Goal: Find specific page/section: Find specific page/section

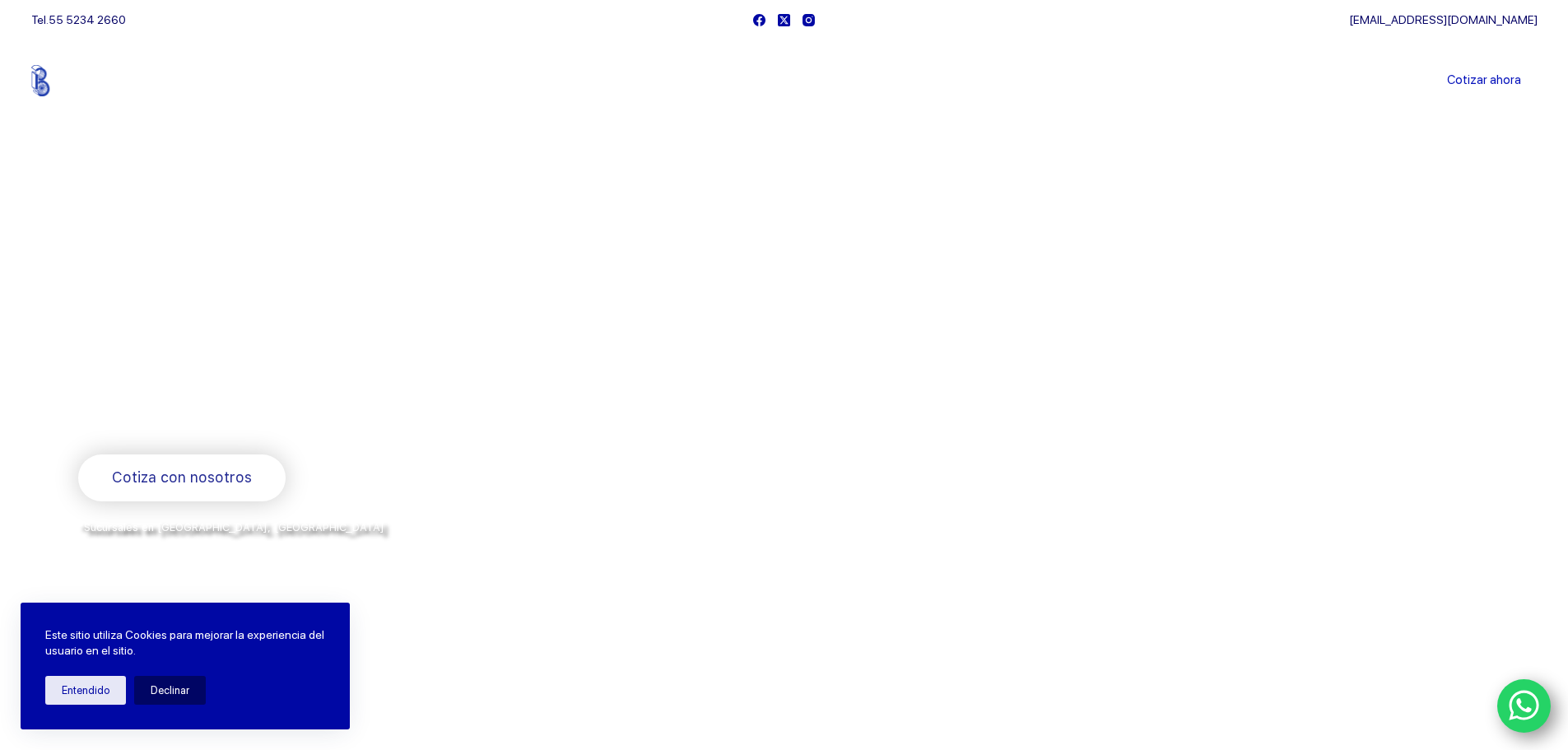
click at [753, 80] on link "Sucursales" at bounding box center [753, 80] width 102 height 0
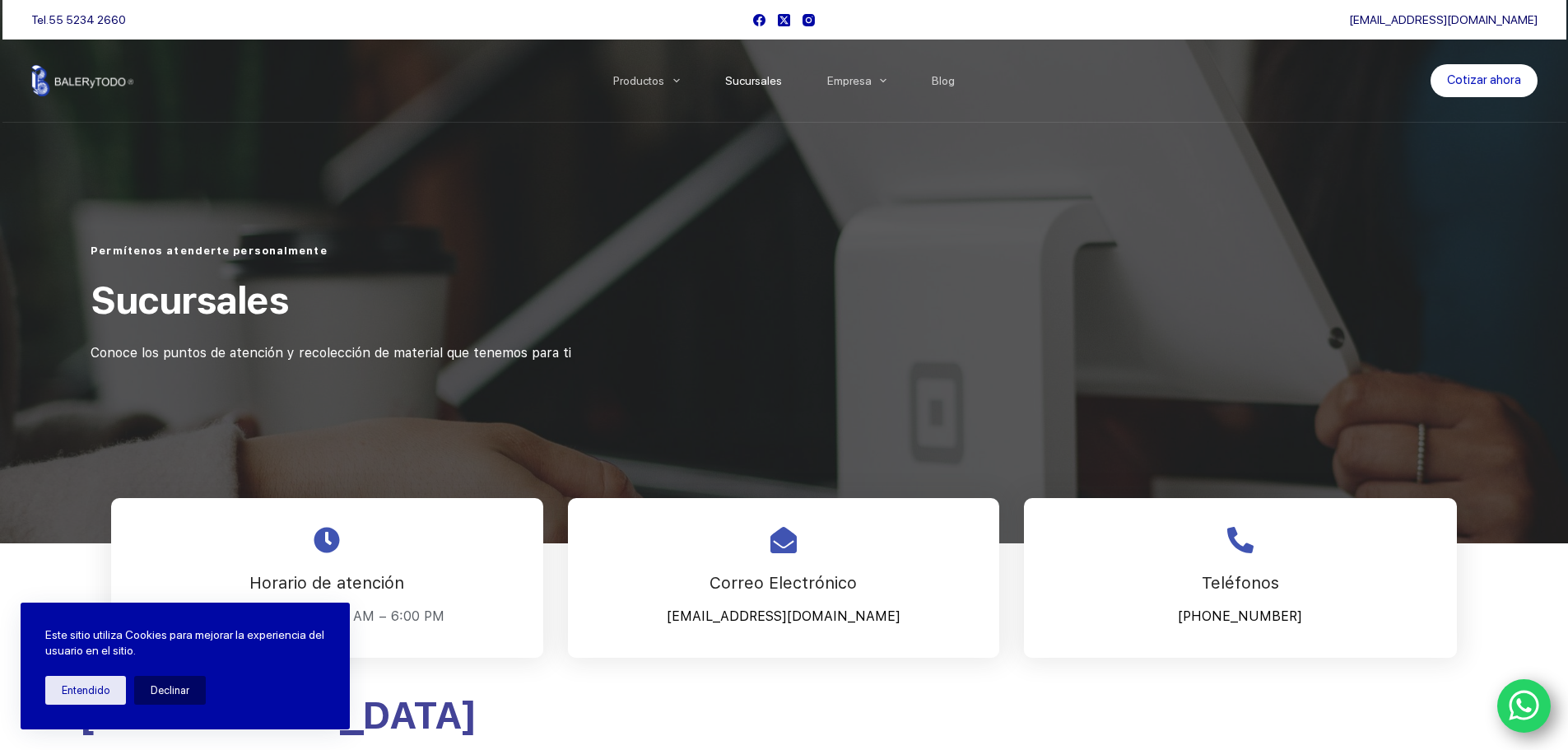
click at [533, 391] on div at bounding box center [784, 271] width 1568 height 543
click at [1530, 699] on icon "WhatsApp" at bounding box center [1525, 705] width 32 height 35
